Goal: Use online tool/utility: Utilize a website feature to perform a specific function

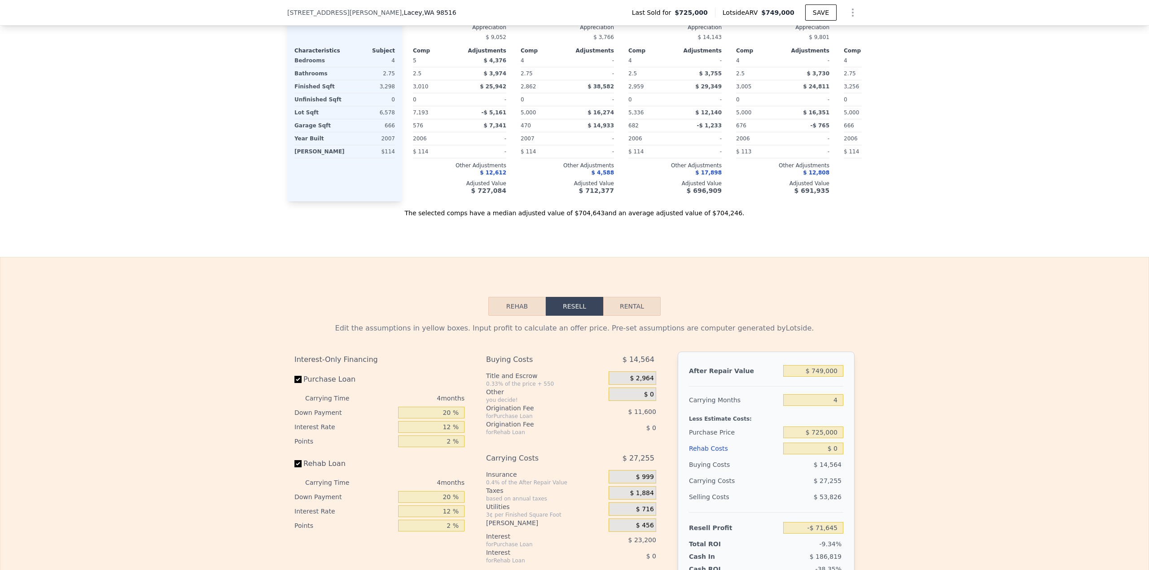
scroll to position [1134, 0]
click at [621, 306] on button "Rental" at bounding box center [631, 303] width 57 height 19
select select "30"
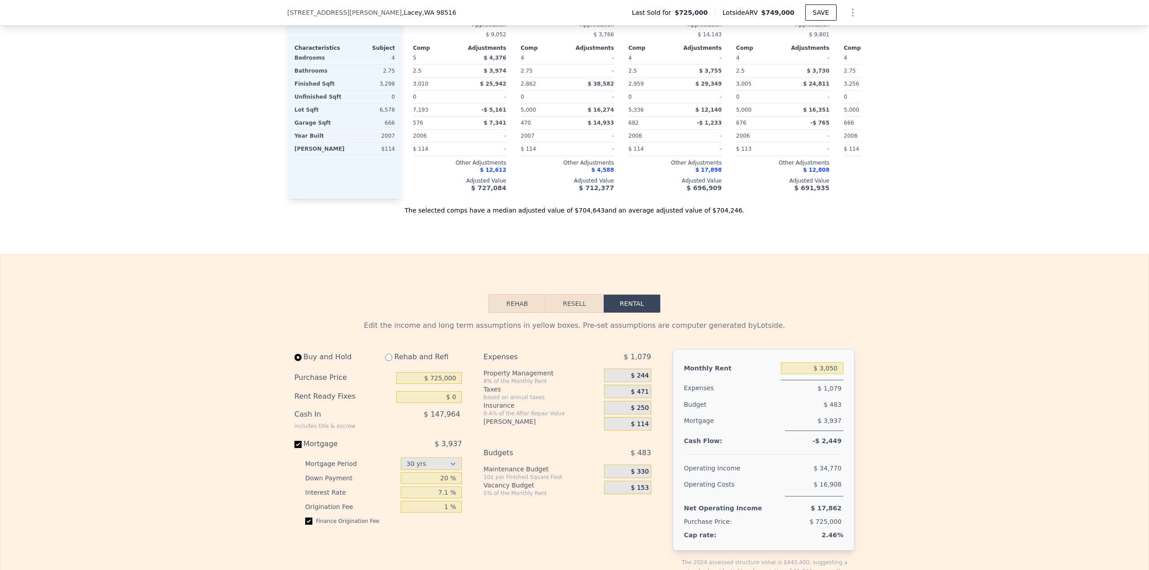
click at [578, 308] on button "Resell" at bounding box center [574, 303] width 57 height 19
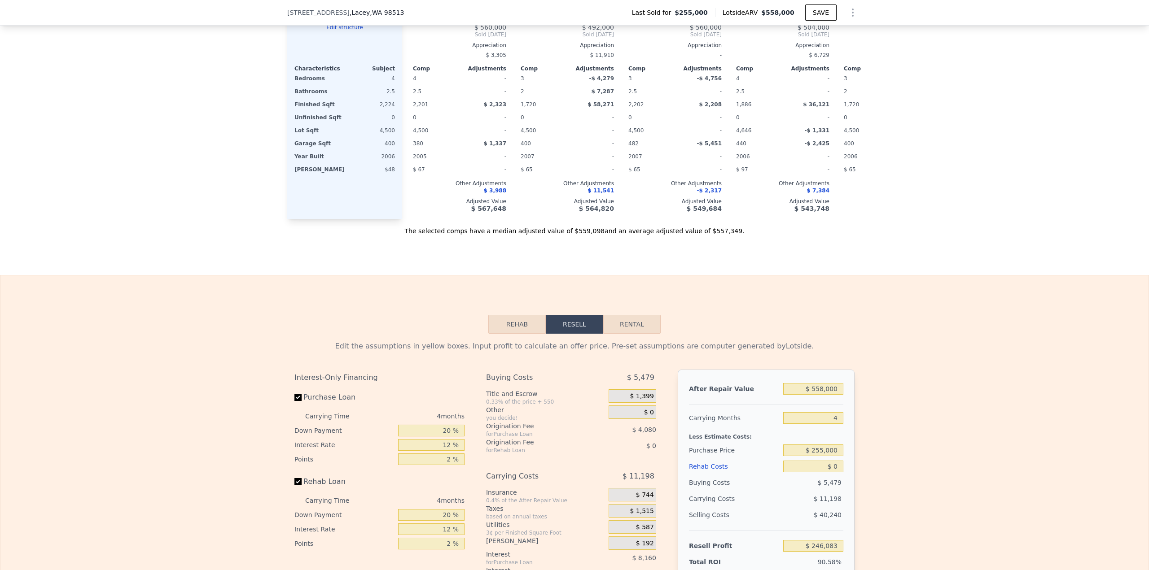
scroll to position [1137, 0]
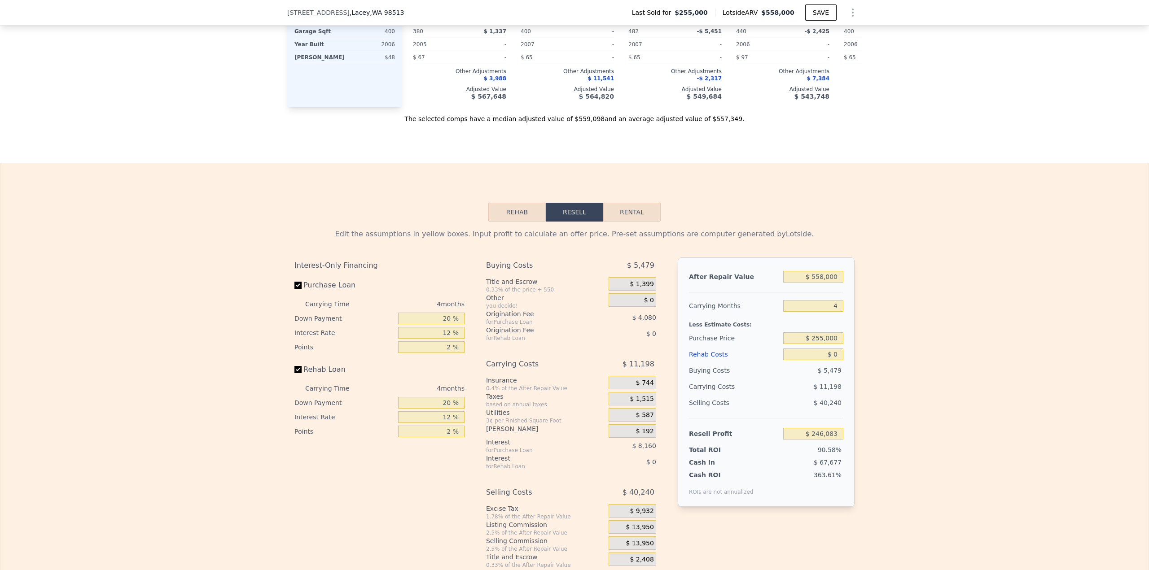
click at [648, 222] on button "Rental" at bounding box center [631, 212] width 57 height 19
select select "30"
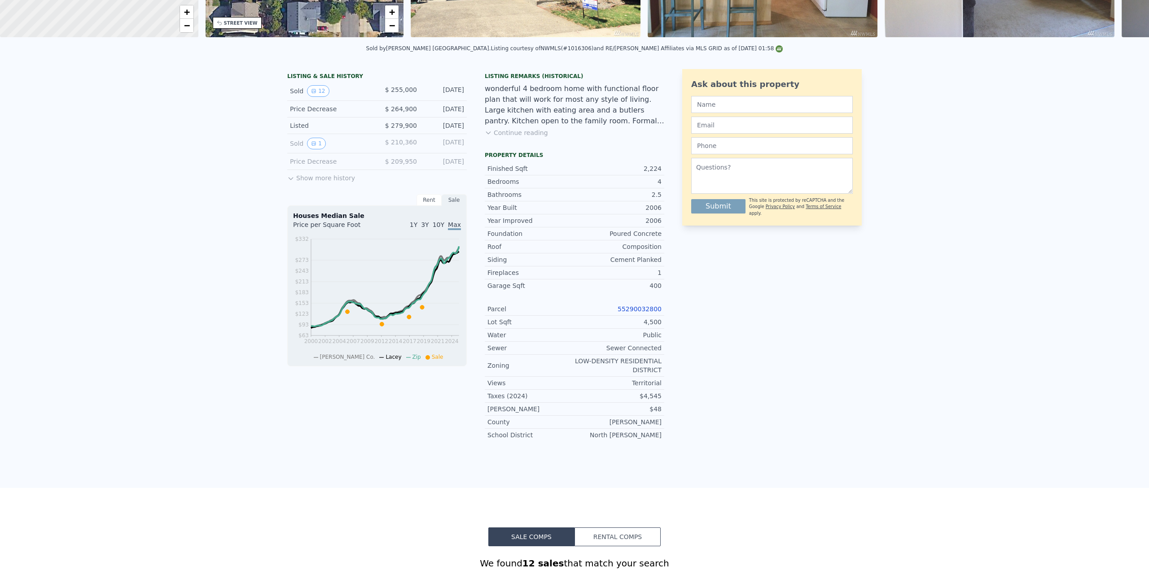
scroll to position [0, 0]
